Goal: Find specific page/section: Find specific page/section

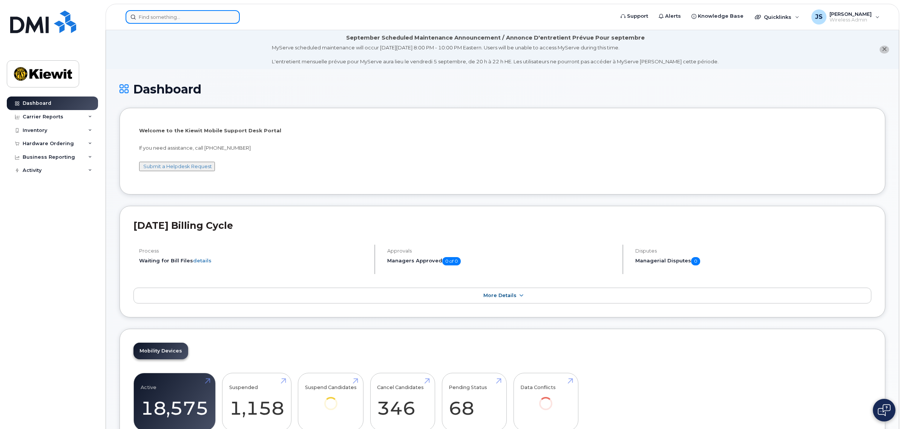
click at [190, 15] on input at bounding box center [183, 17] width 114 height 14
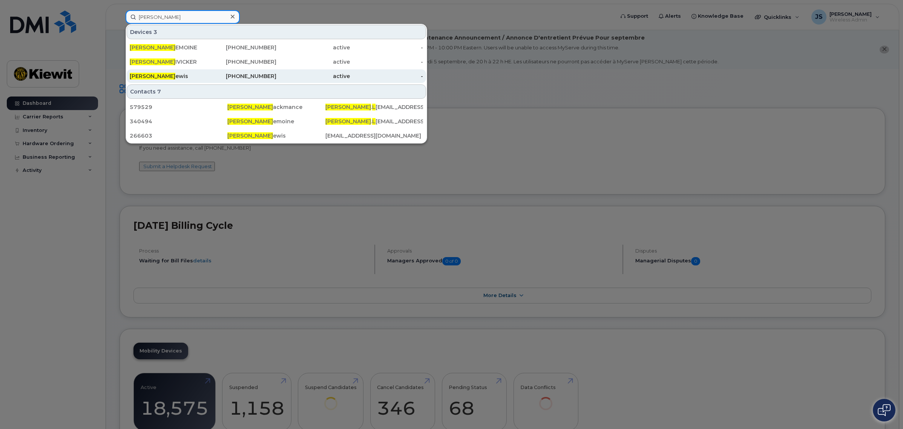
type input "[PERSON_NAME]"
click at [165, 76] on div "[PERSON_NAME]" at bounding box center [167, 76] width 74 height 8
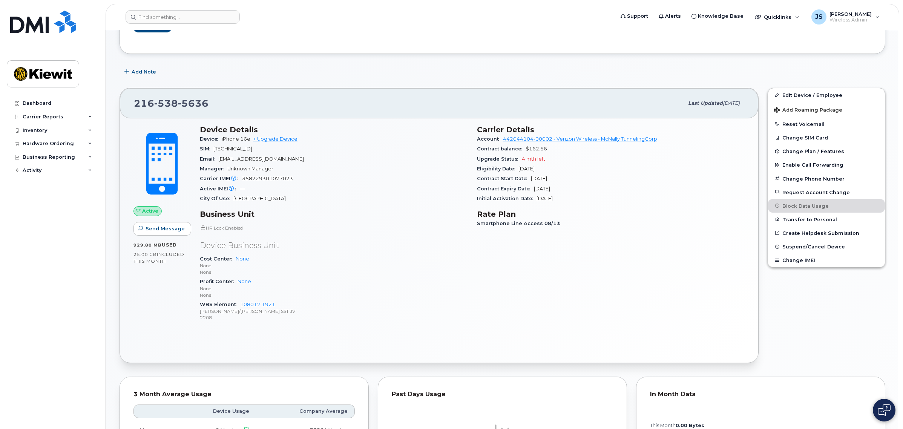
scroll to position [189, 0]
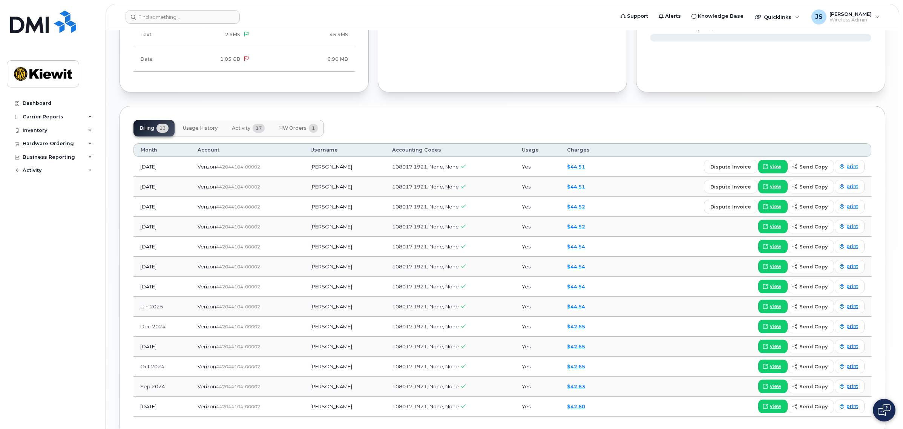
click at [252, 131] on button "Activity 17" at bounding box center [248, 128] width 45 height 17
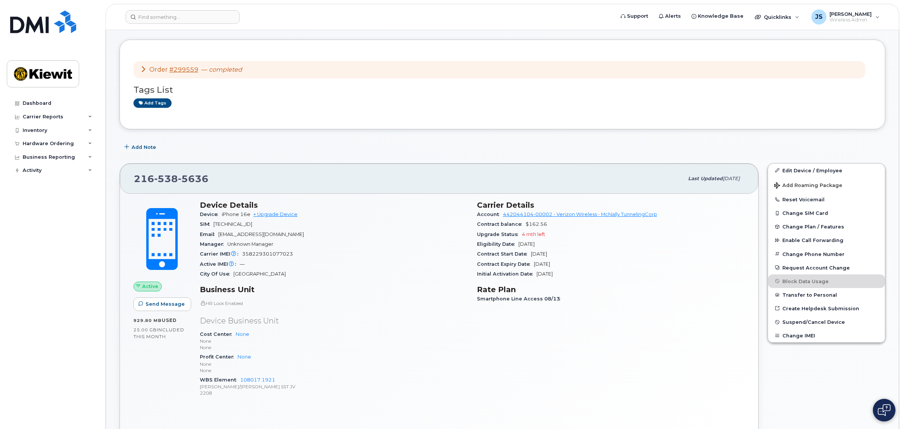
scroll to position [0, 0]
